Goal: Task Accomplishment & Management: Complete application form

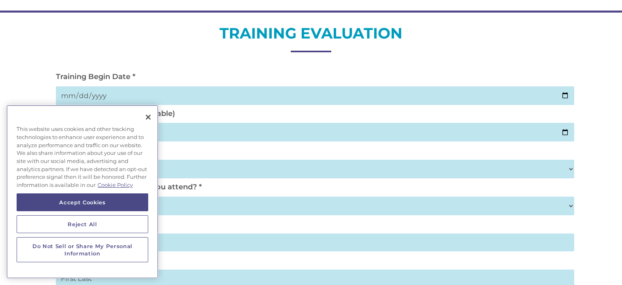
scroll to position [84, 0]
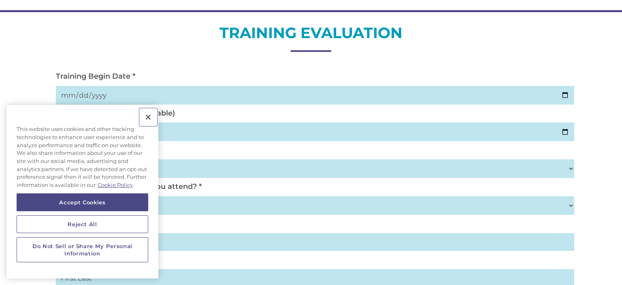
click at [149, 115] on button "Close" at bounding box center [148, 117] width 18 height 18
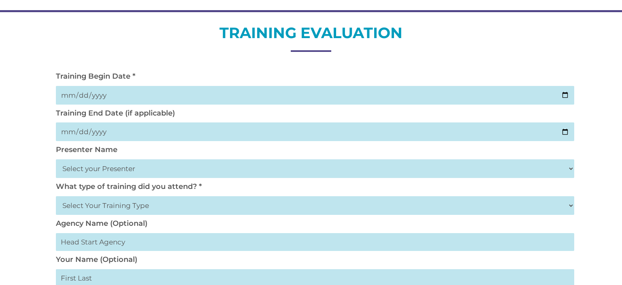
click at [120, 96] on input "date" at bounding box center [315, 95] width 518 height 19
click at [567, 93] on input "date" at bounding box center [315, 95] width 518 height 19
type input "[DATE]"
click at [112, 134] on input "date" at bounding box center [315, 131] width 518 height 19
click at [565, 132] on input "date" at bounding box center [315, 131] width 518 height 19
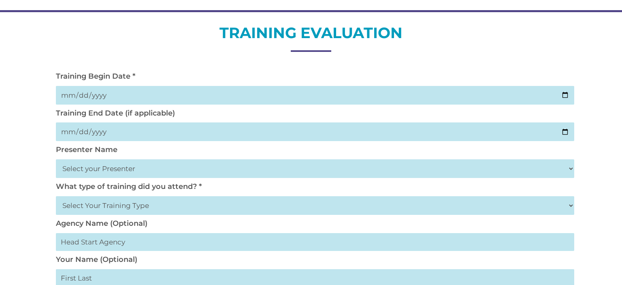
type input "[DATE]"
click at [120, 171] on select "Select your Presenter [PERSON_NAME] [PERSON_NAME] [PERSON_NAME] [PERSON_NAME] […" at bounding box center [315, 168] width 518 height 19
select select "[PERSON_NAME]"
click at [56, 159] on select "Select your Presenter [PERSON_NAME] [PERSON_NAME] [PERSON_NAME] [PERSON_NAME] […" at bounding box center [315, 168] width 518 height 19
click at [111, 205] on select "Select Your Training Type On-site (at your agency) Virtual Visit Live Group Web…" at bounding box center [315, 205] width 518 height 19
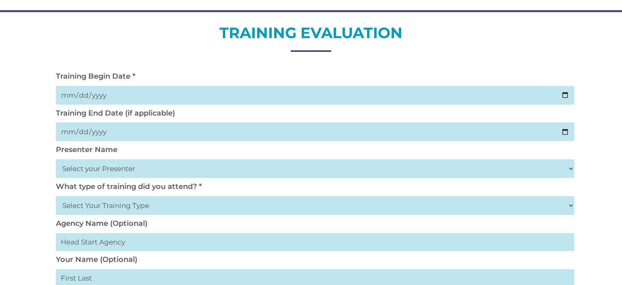
select select "Virtual Visit"
click at [56, 196] on select "Select Your Training Type On-site (at your agency) Virtual Visit Live Group Web…" at bounding box center [315, 205] width 518 height 19
click at [111, 245] on input "text" at bounding box center [315, 242] width 518 height 18
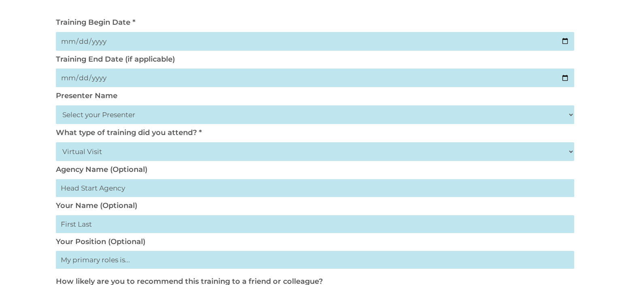
scroll to position [158, 0]
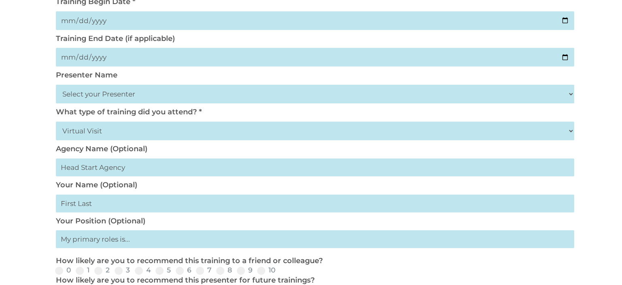
click at [97, 200] on input "text" at bounding box center [315, 203] width 518 height 18
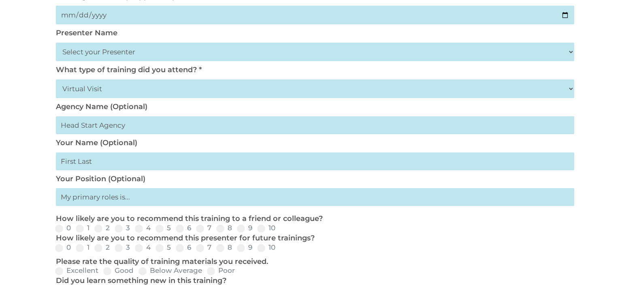
scroll to position [201, 0]
click at [259, 230] on span at bounding box center [261, 228] width 8 height 8
click at [279, 230] on input "10" at bounding box center [281, 230] width 5 height 5
radio input "true"
click at [259, 246] on span at bounding box center [261, 247] width 8 height 8
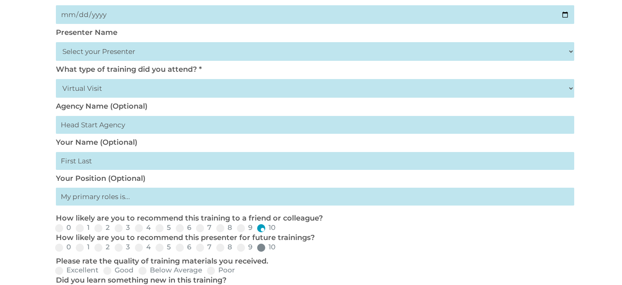
click at [279, 247] on input "10" at bounding box center [281, 249] width 5 height 5
radio input "true"
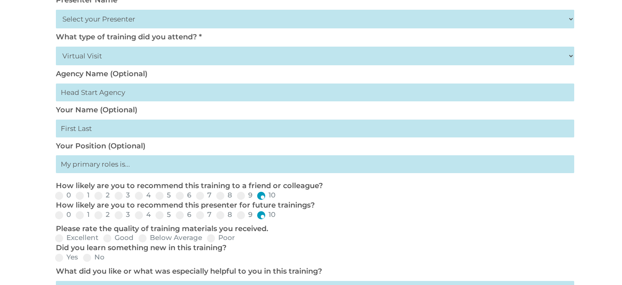
scroll to position [247, 0]
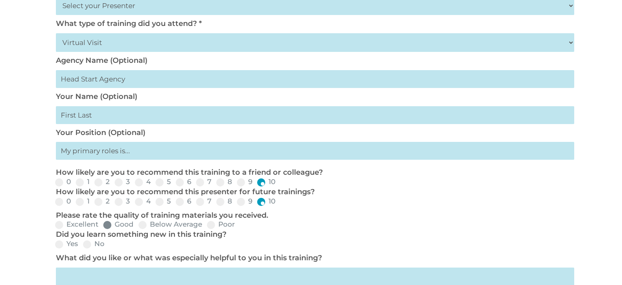
click at [106, 224] on span at bounding box center [107, 225] width 8 height 8
click at [138, 225] on input "Good" at bounding box center [140, 227] width 5 height 5
radio input "true"
click at [55, 248] on div "Yes No" at bounding box center [311, 244] width 518 height 10
click at [59, 244] on span at bounding box center [59, 244] width 8 height 8
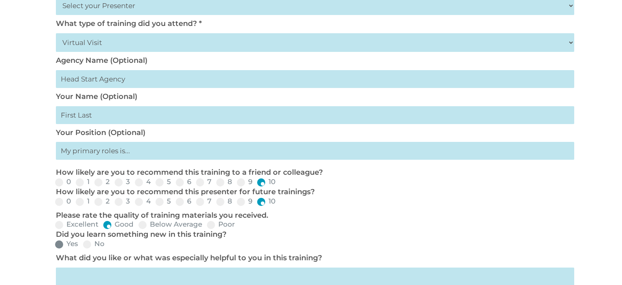
click at [82, 244] on input "Yes" at bounding box center [84, 246] width 5 height 5
radio input "true"
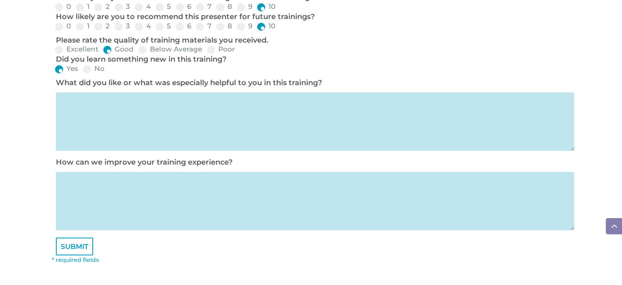
scroll to position [422, 0]
click at [84, 249] on input "SUBMIT" at bounding box center [74, 246] width 37 height 18
